Goal: Task Accomplishment & Management: Use online tool/utility

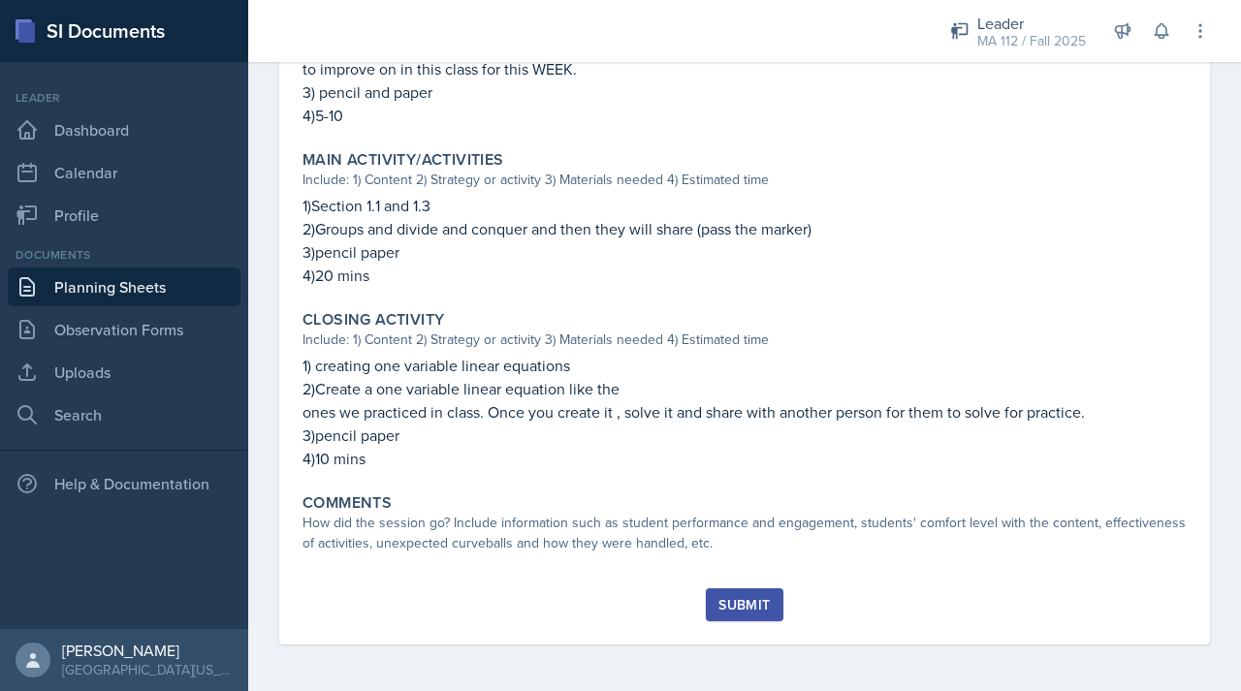
click at [145, 284] on link "Planning Sheets" at bounding box center [124, 287] width 233 height 39
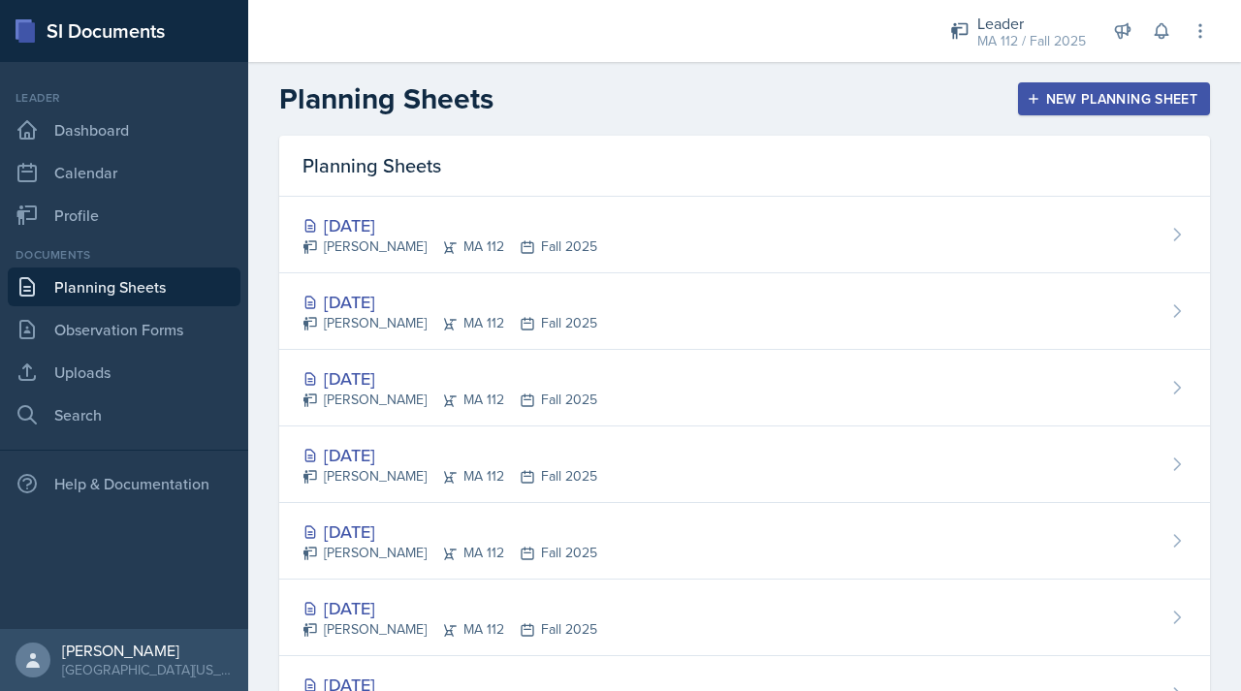
click at [1036, 93] on div "New Planning Sheet" at bounding box center [1114, 99] width 167 height 16
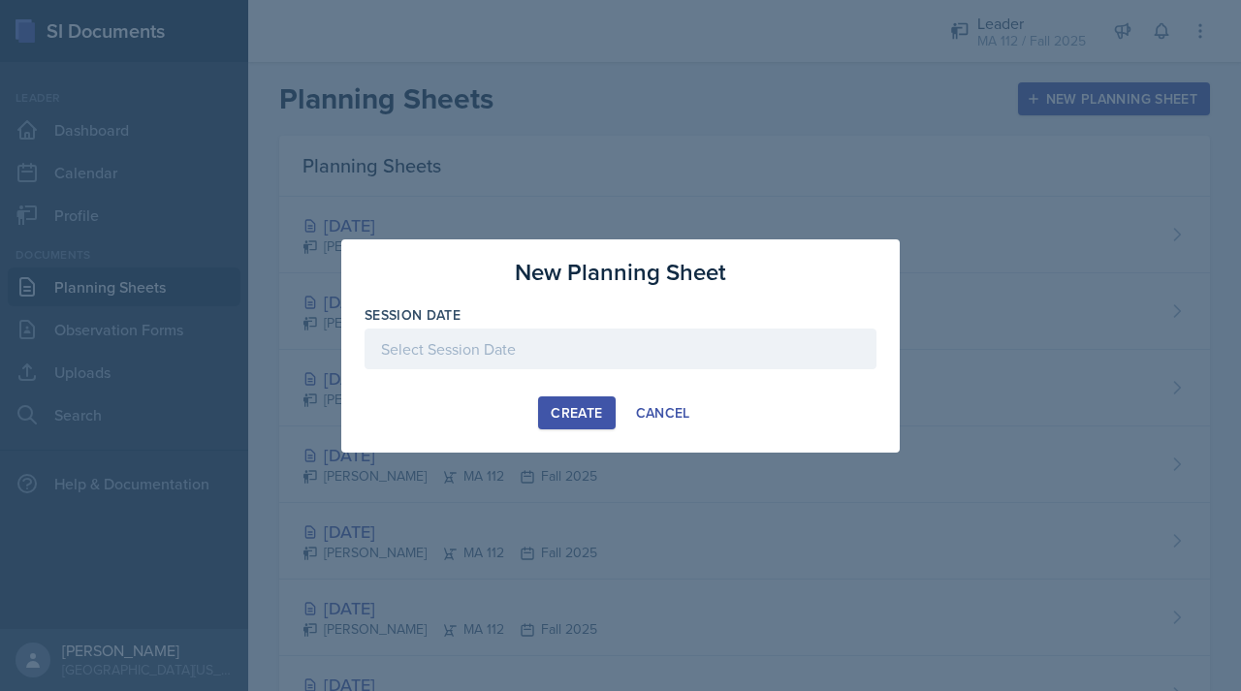
click at [556, 352] on div at bounding box center [621, 349] width 512 height 41
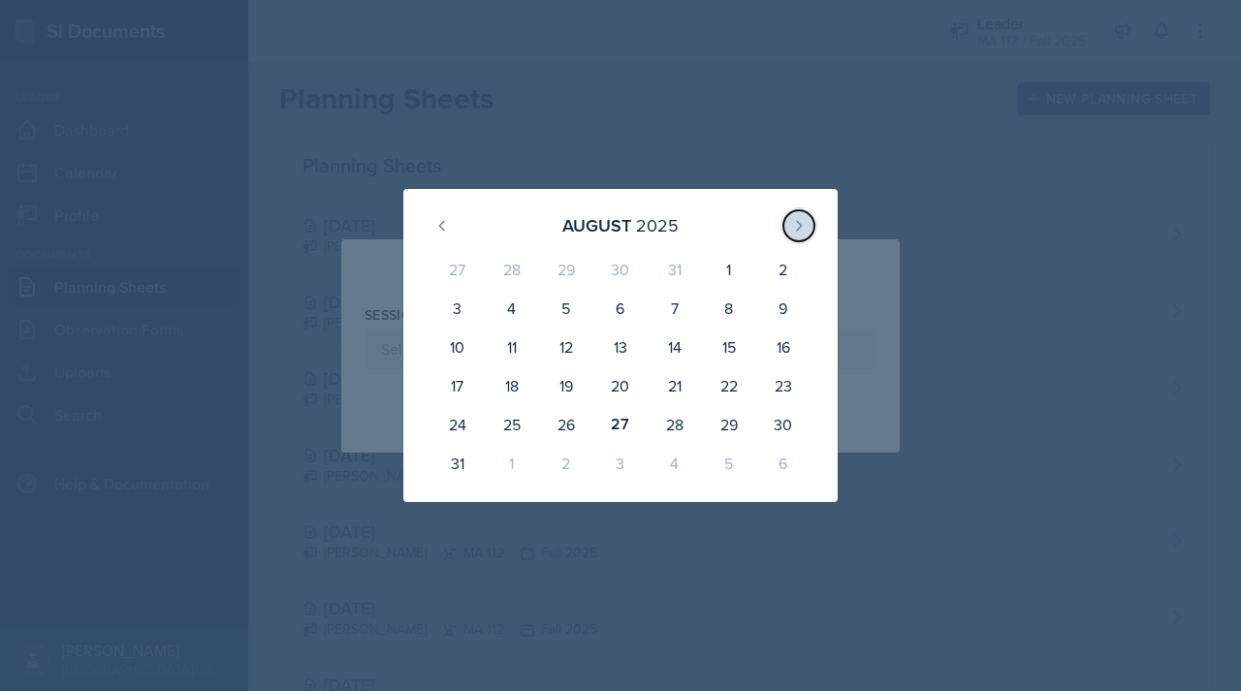
click at [791, 223] on icon at bounding box center [799, 226] width 16 height 16
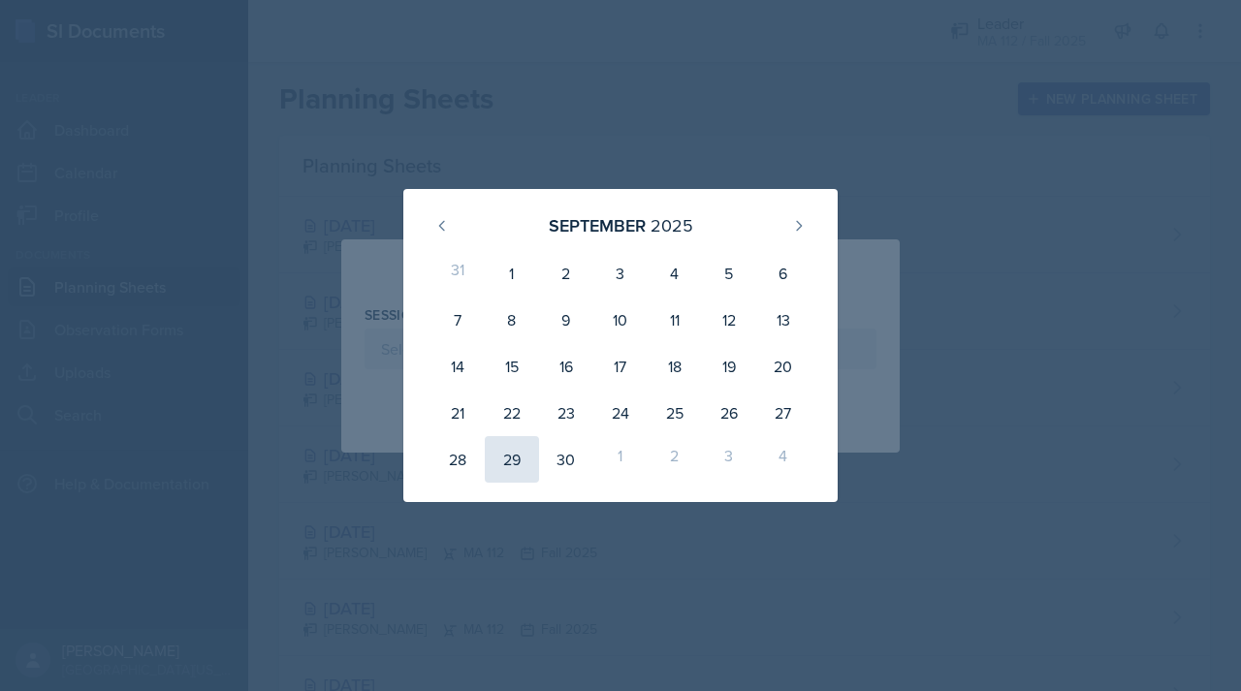
click at [504, 472] on div "29" at bounding box center [512, 459] width 54 height 47
type input "[DATE]"
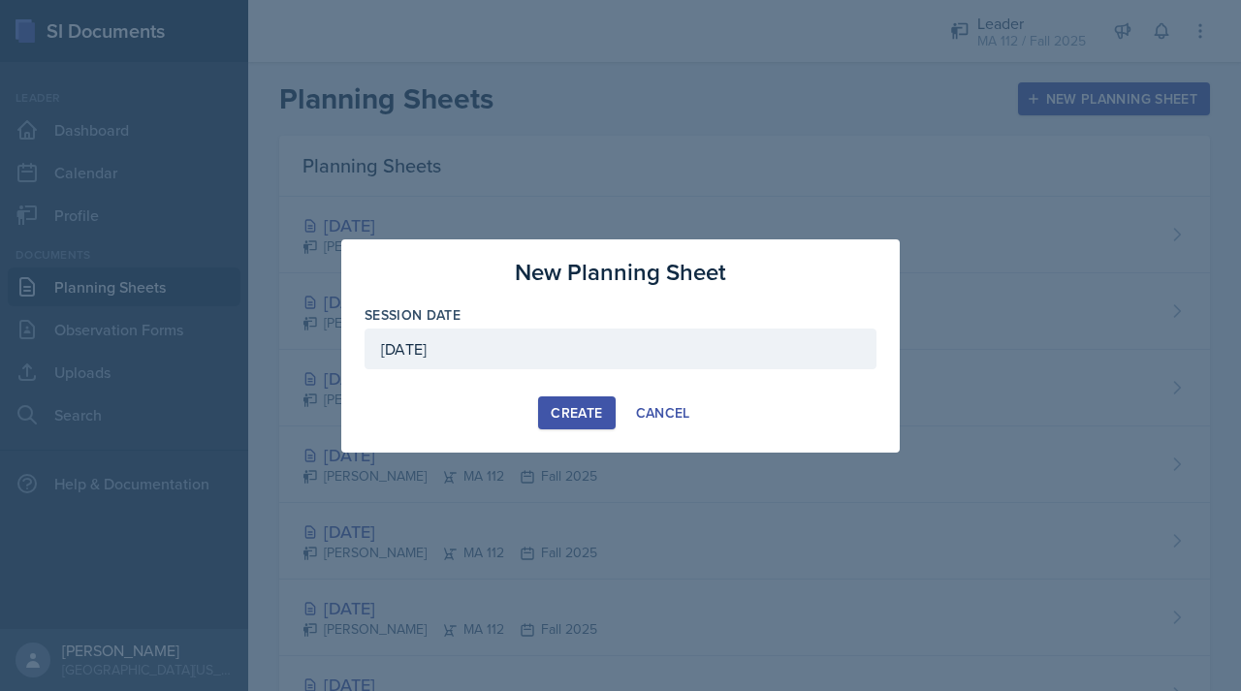
click at [587, 416] on div "Create" at bounding box center [576, 413] width 51 height 16
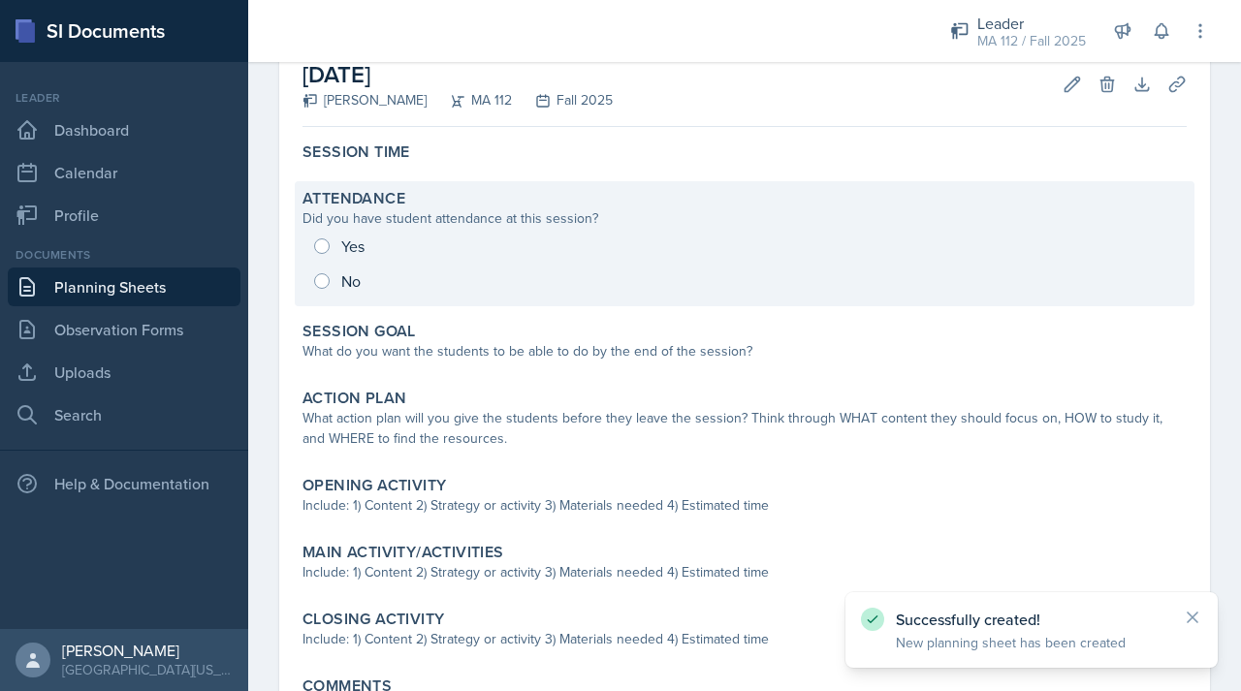
scroll to position [294, 0]
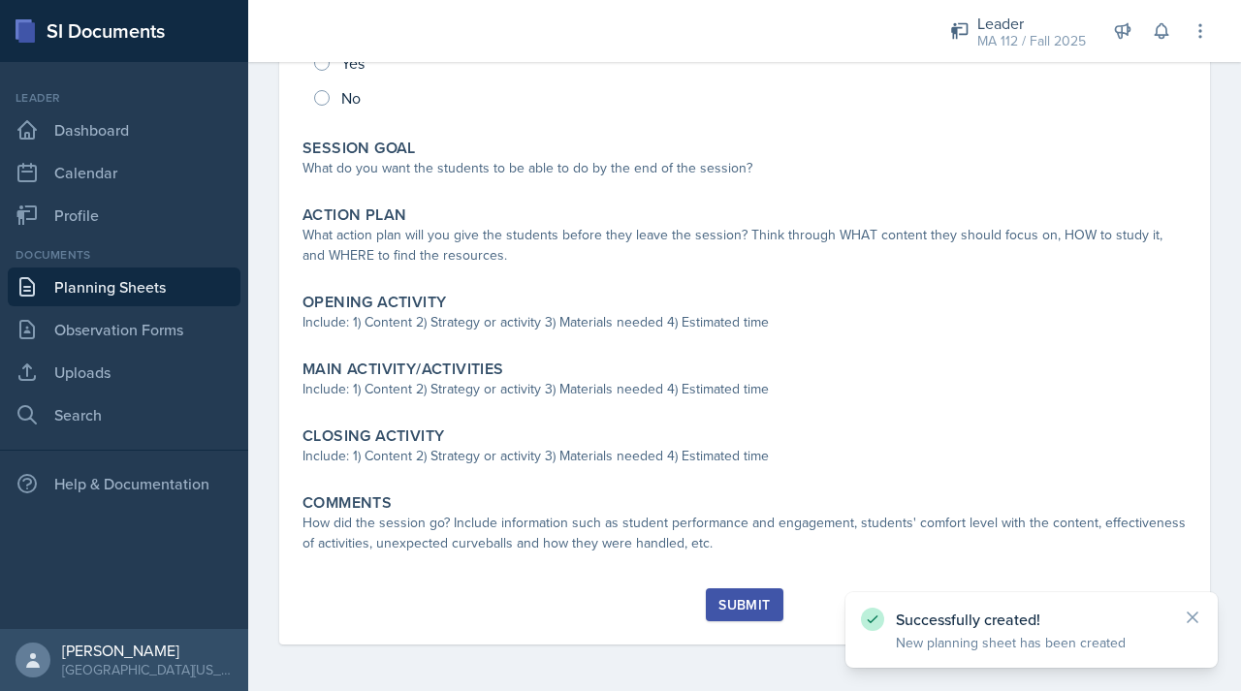
click at [183, 272] on link "Planning Sheets" at bounding box center [124, 287] width 233 height 39
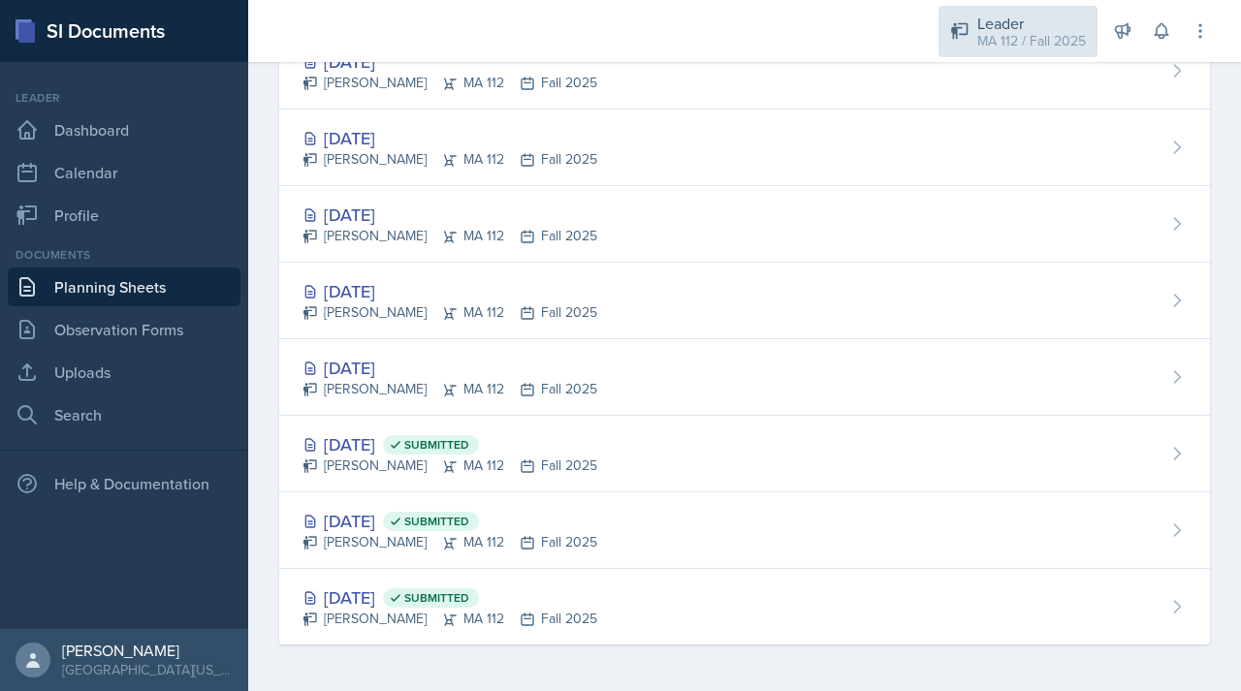
scroll to position [394, 0]
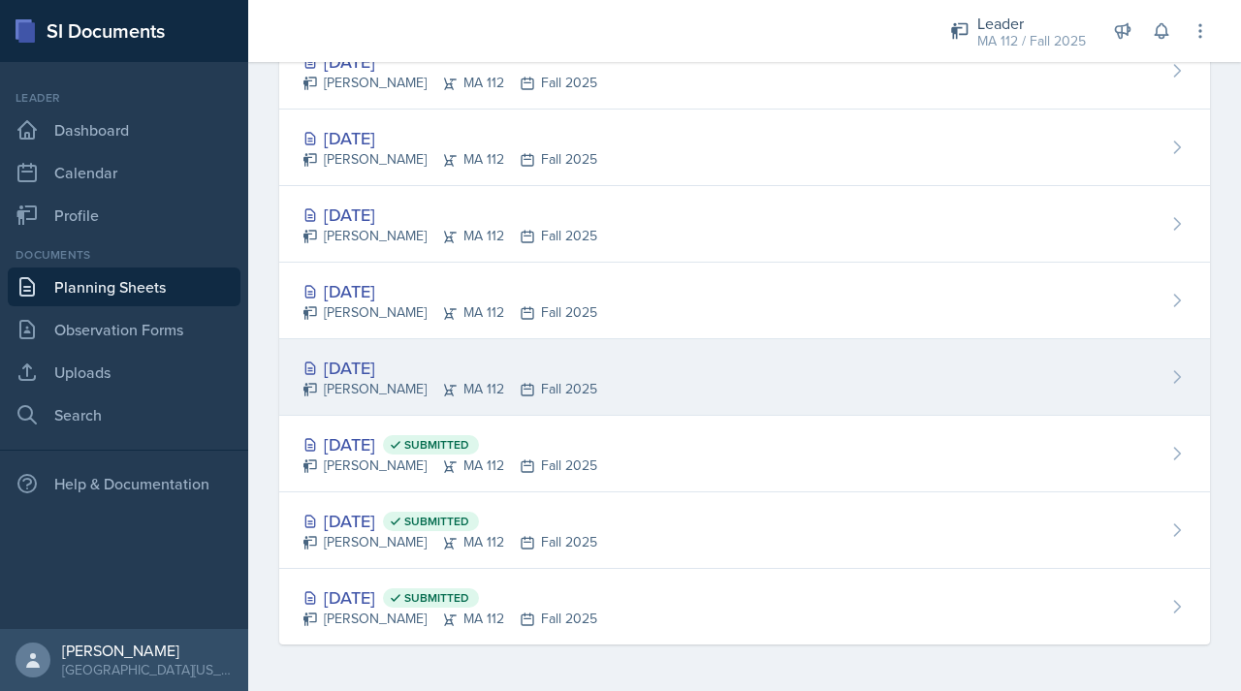
click at [393, 362] on div "[DATE]" at bounding box center [449, 368] width 295 height 26
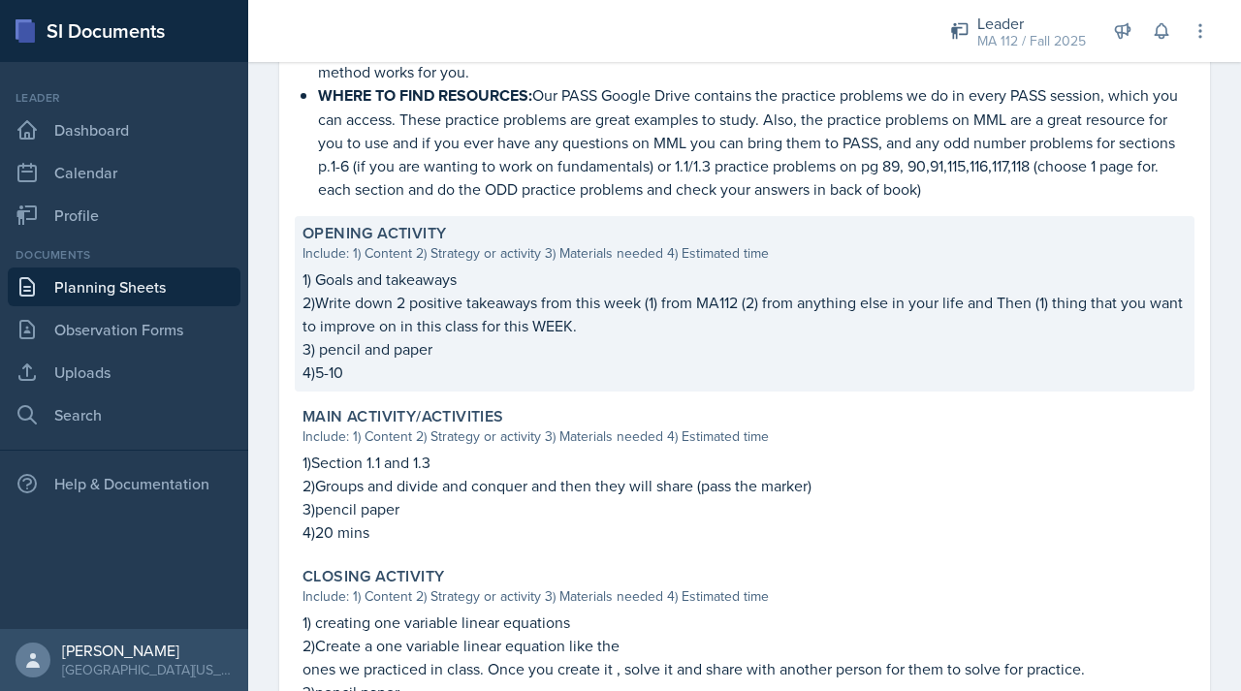
scroll to position [699, 0]
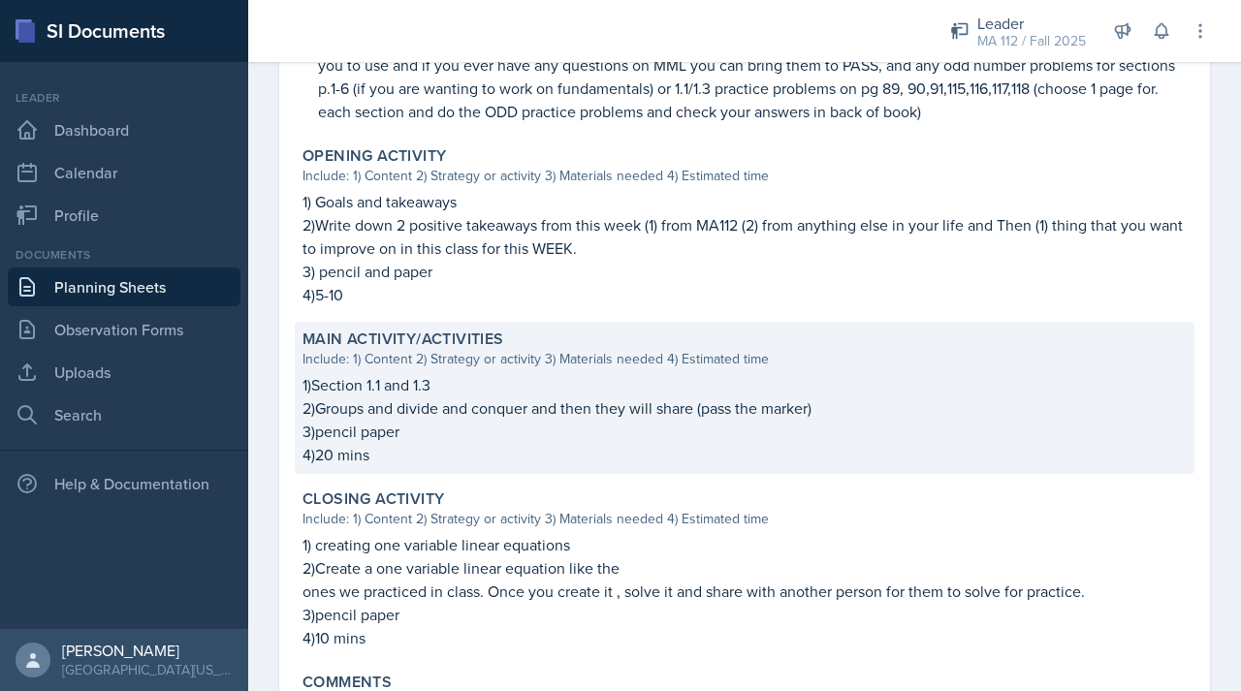
click at [315, 397] on p "1)Section 1.1 and 1.3" at bounding box center [744, 384] width 884 height 23
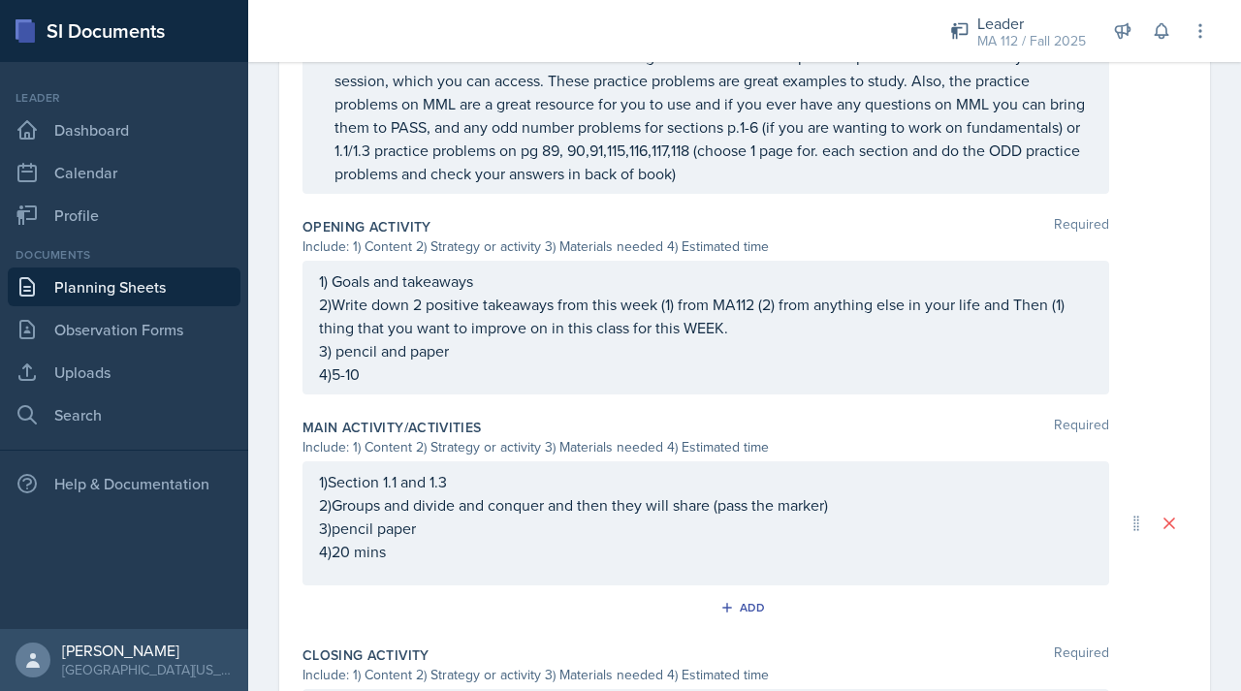
scroll to position [975, 0]
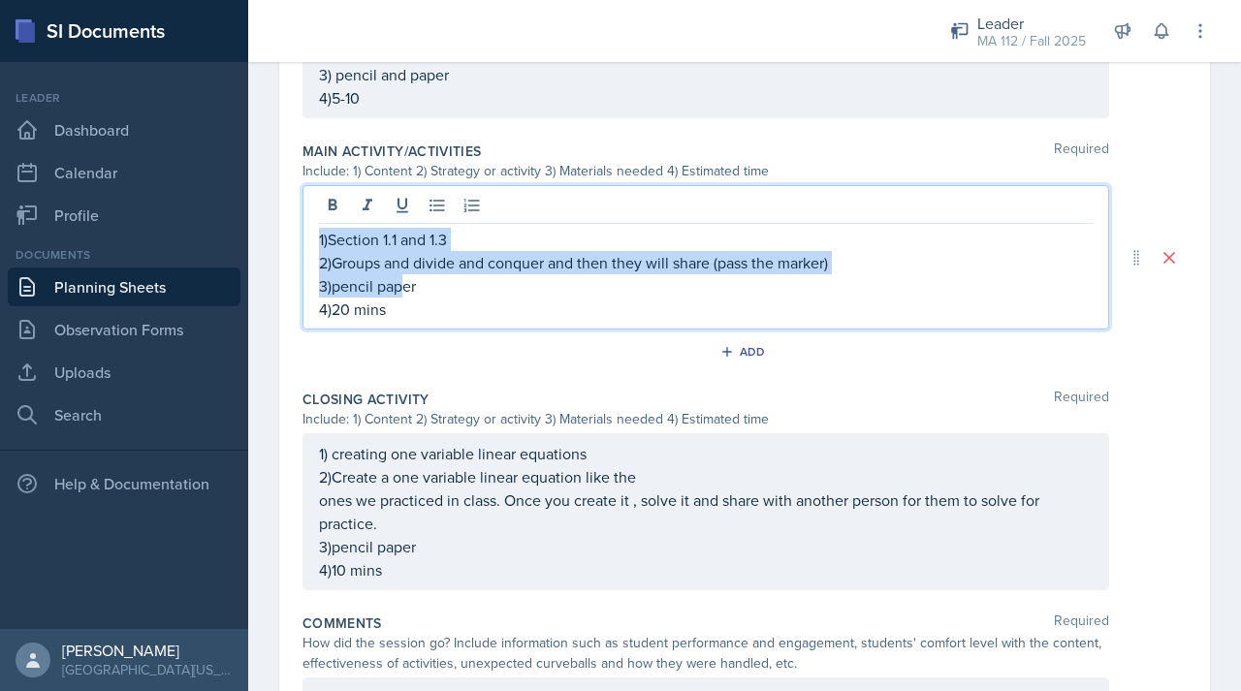
drag, startPoint x: 399, startPoint y: 301, endPoint x: 317, endPoint y: 257, distance: 93.2
click at [315, 257] on div "1)Section 1.1 and 1.3 2)Groups and divide and conquer and then they will share …" at bounding box center [705, 257] width 807 height 144
click at [368, 298] on p "3)pencil paper" at bounding box center [706, 285] width 774 height 23
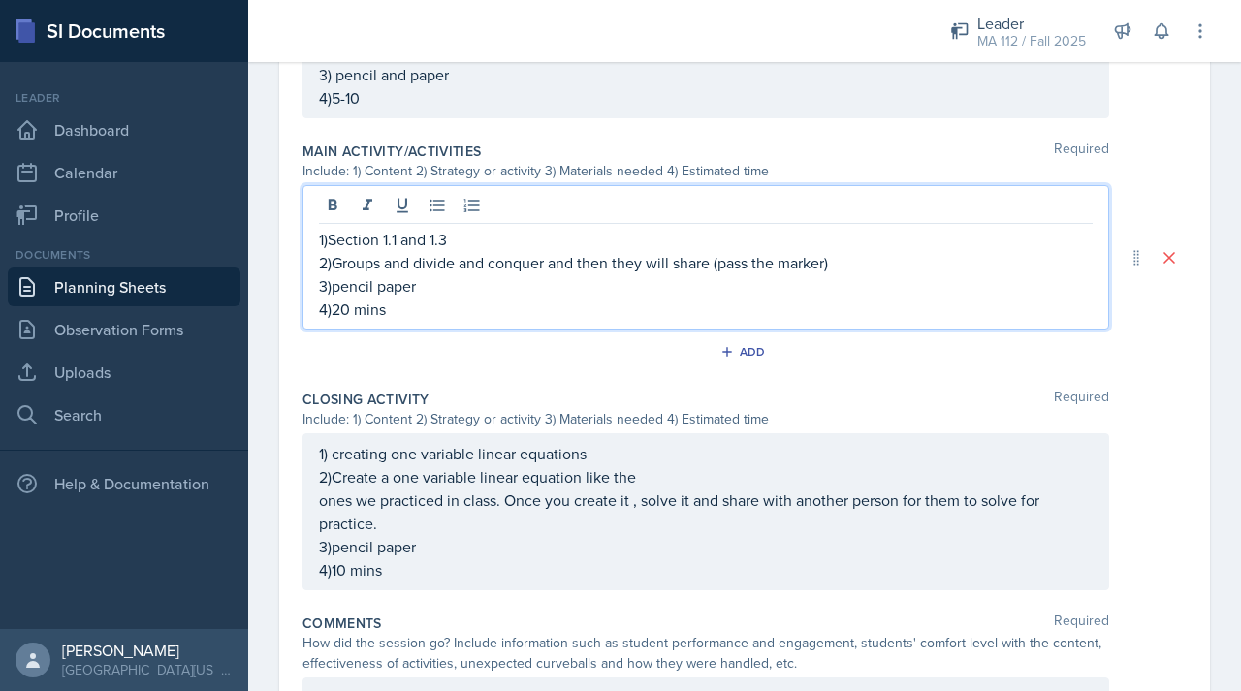
click at [333, 274] on p "2)Groups and divide and conquer and then they will share (pass the marker)" at bounding box center [706, 262] width 774 height 23
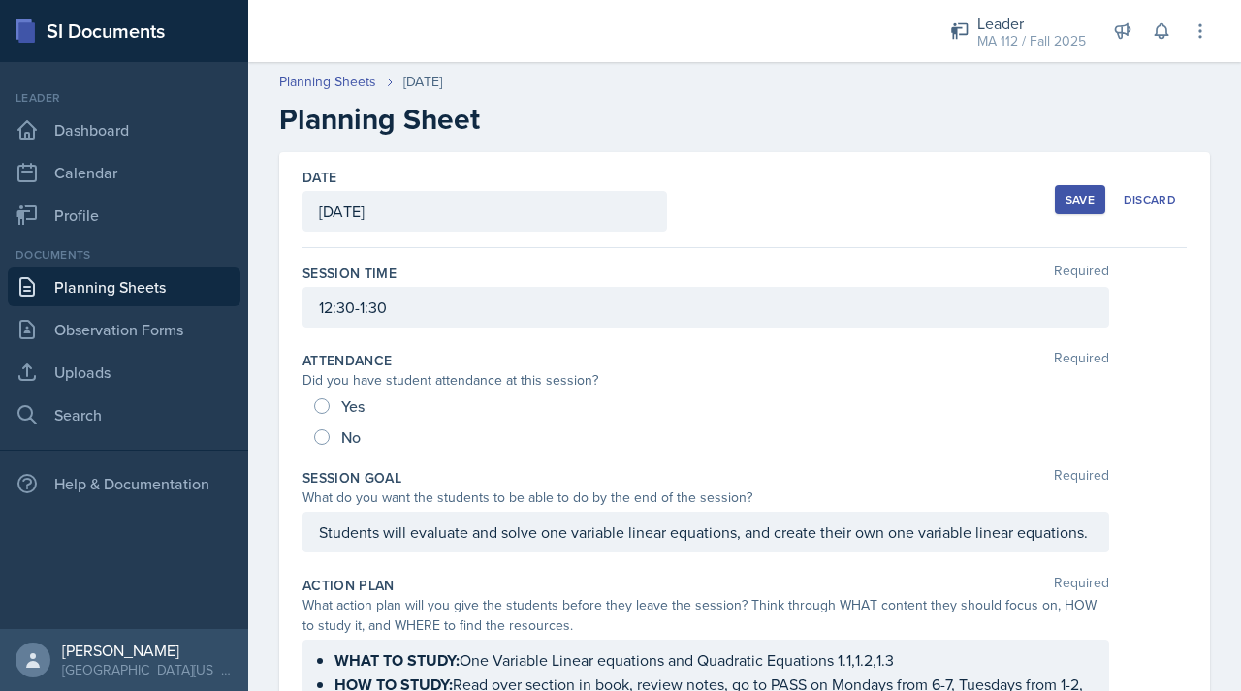
click at [1065, 199] on div "Save" at bounding box center [1079, 200] width 29 height 16
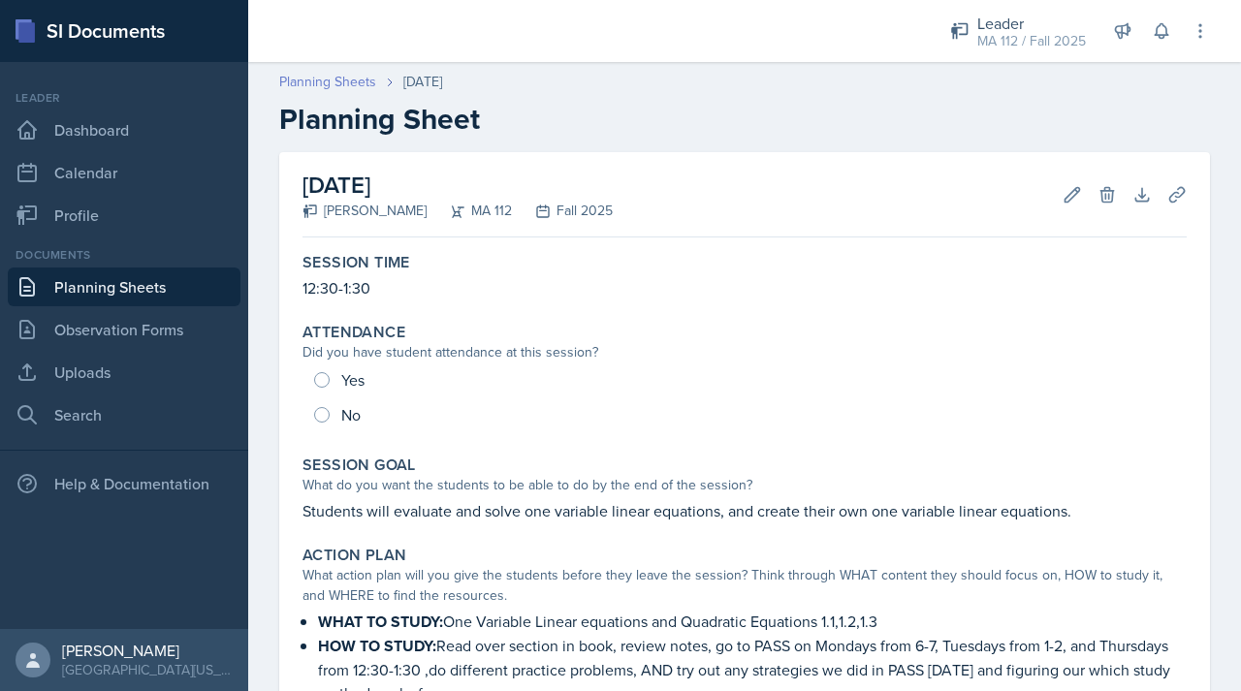
click at [344, 83] on link "Planning Sheets" at bounding box center [327, 82] width 97 height 20
